Goal: Task Accomplishment & Management: Manage account settings

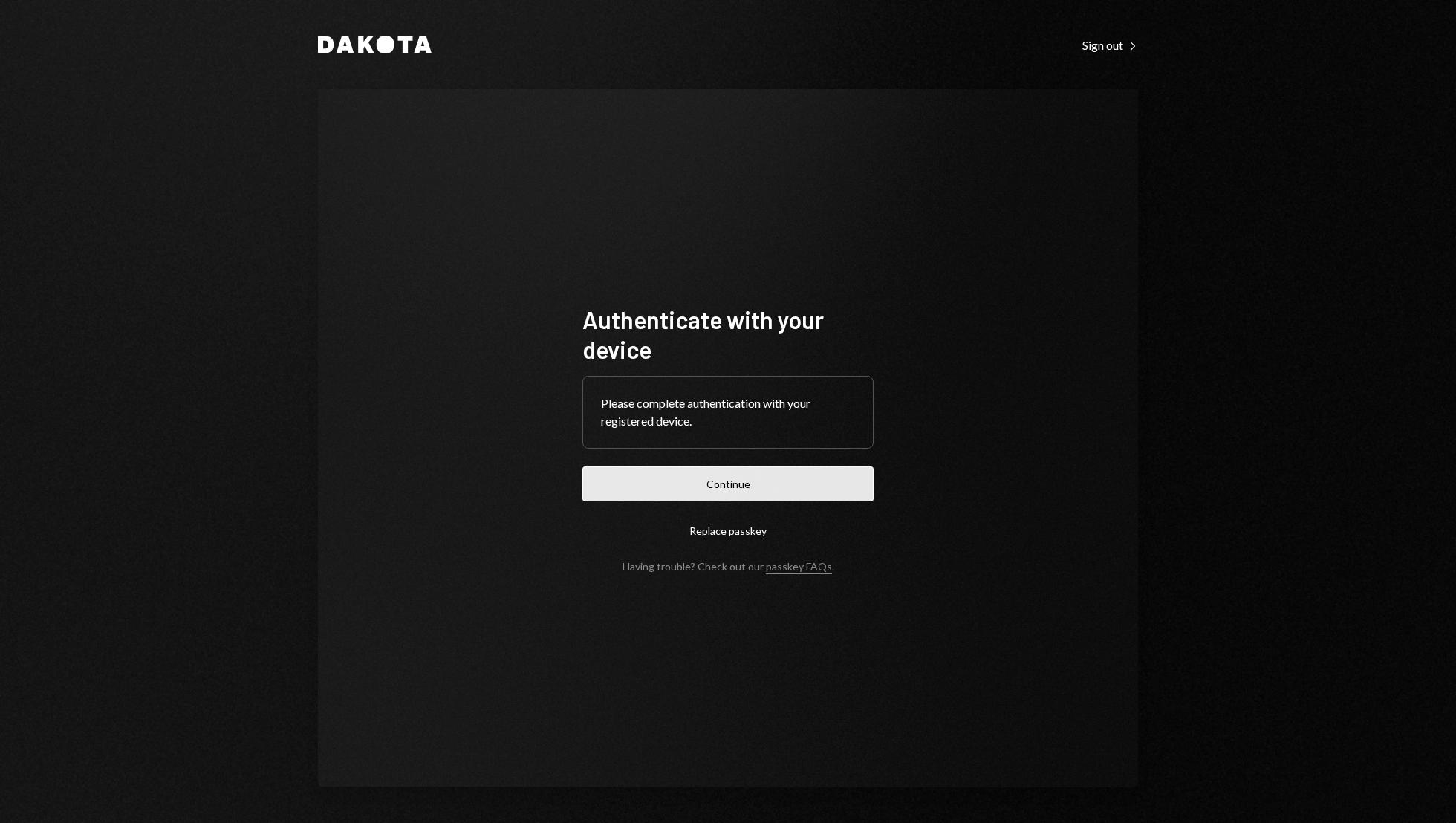
click at [735, 476] on button "Continue" at bounding box center [728, 484] width 291 height 35
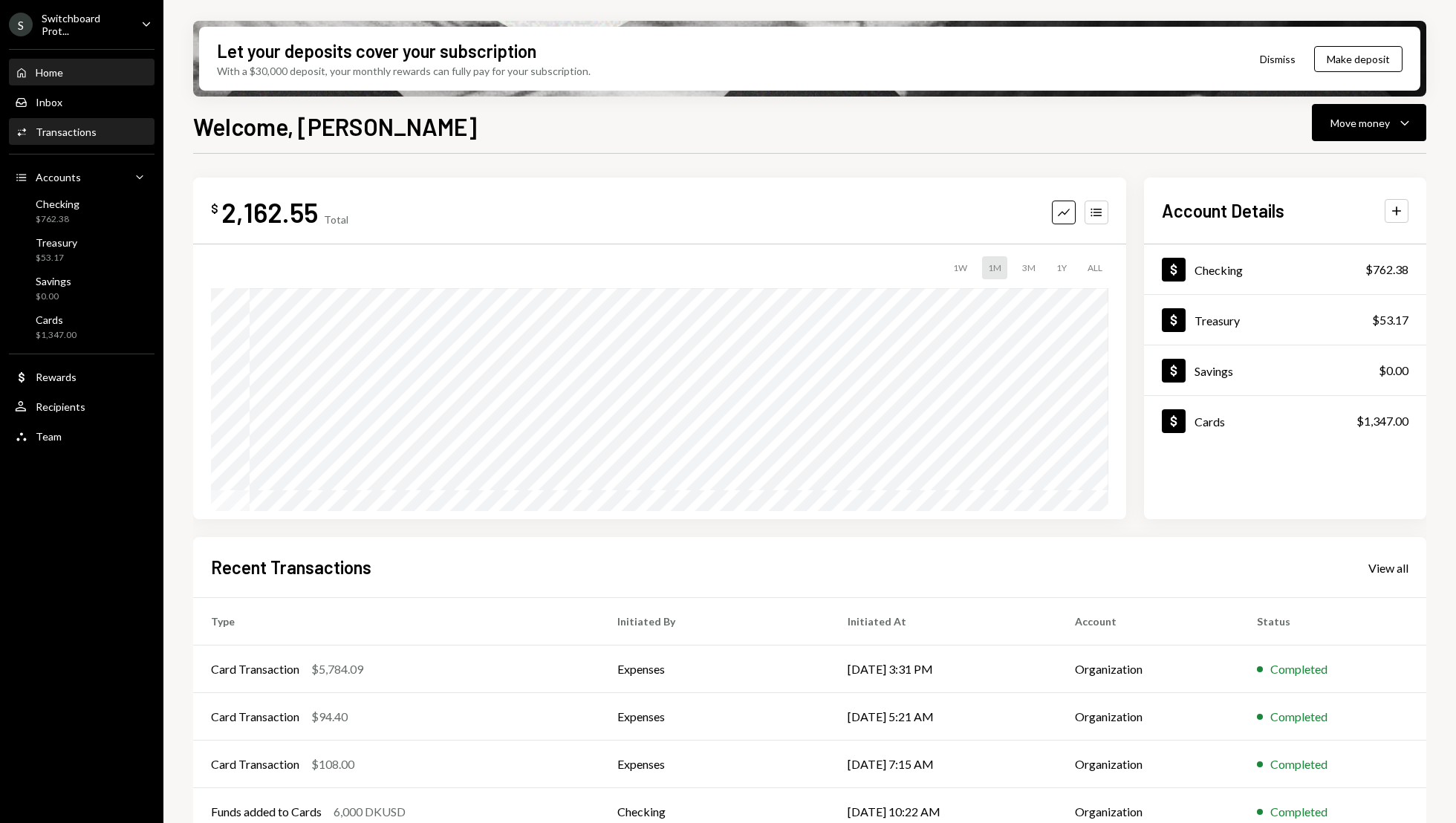
click at [50, 135] on div "Transactions" at bounding box center [66, 131] width 61 height 13
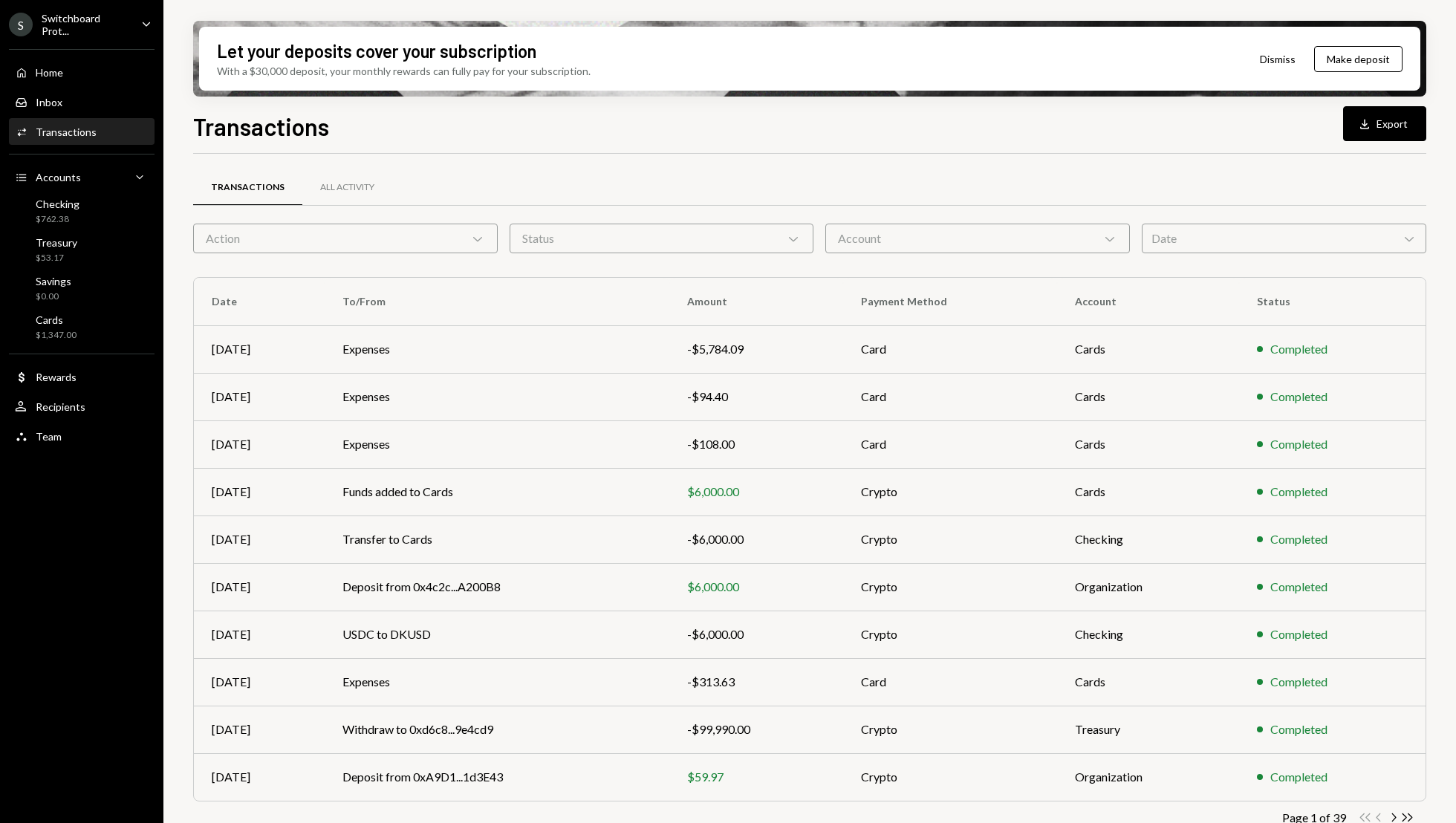
click at [1448, 397] on div "Let your deposits cover your subscription With a $30,000 deposit, your monthly …" at bounding box center [809, 411] width 1292 height 823
click at [1377, 124] on button "Download Export" at bounding box center [1385, 124] width 84 height 35
